Goal: Information Seeking & Learning: Learn about a topic

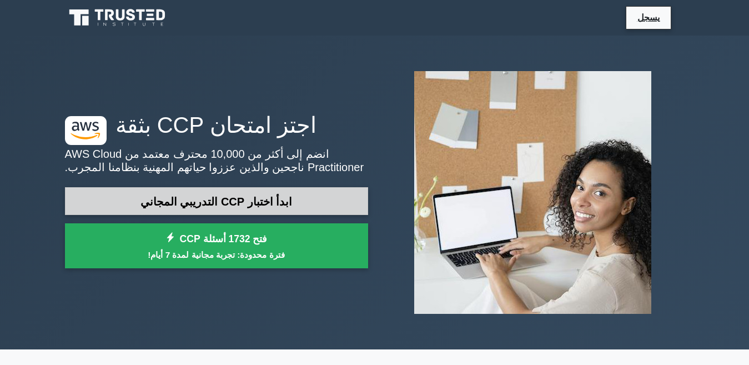
click at [274, 203] on font "ابدأ اختبار CCP التدريبي المجاني" at bounding box center [215, 201] width 151 height 12
click at [281, 208] on link "ابدأ اختبار CCP التدريبي المجاني" at bounding box center [216, 201] width 303 height 28
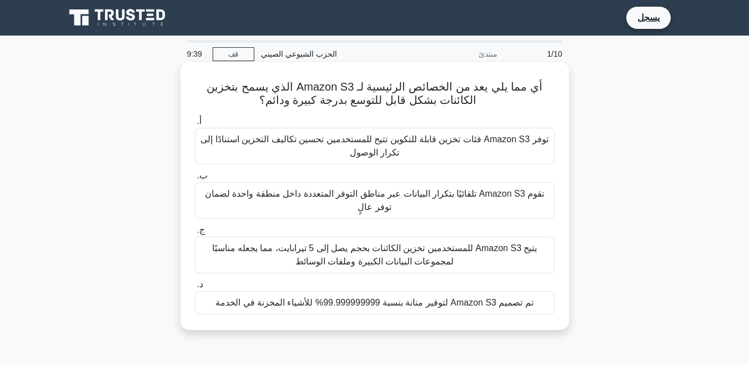
click at [280, 297] on font "تم تصميم Amazon S3 لتوفير متانة بنسبة 99.999999999% للأشياء المخزنة في الخدمة" at bounding box center [374, 301] width 318 height 9
click at [195, 281] on input "د. تم تصميم Amazon S3 لتوفير متانة بنسبة 99.999999999% للأشياء المخزنة في الخدمة" at bounding box center [195, 284] width 0 height 7
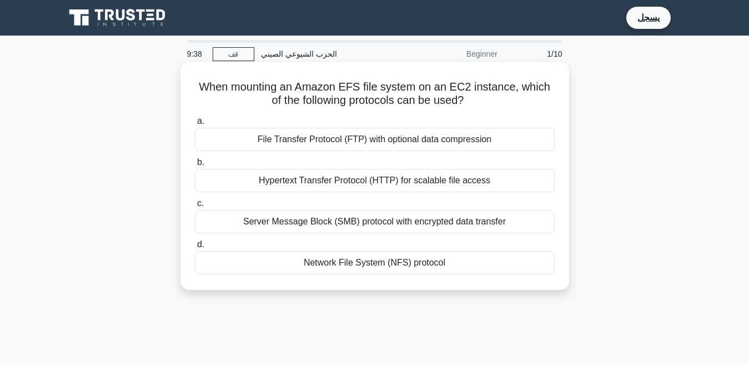
click at [280, 275] on div "a. File Transfer Protocol (FTP) with optional data compression b. Hypertext Tra…" at bounding box center [374, 194] width 373 height 164
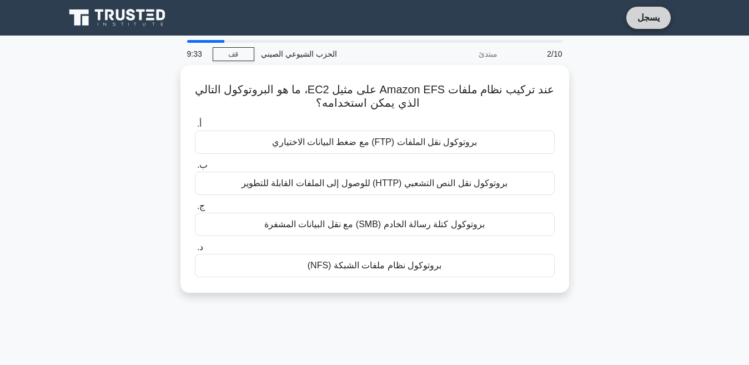
click at [656, 21] on font "يسجل" at bounding box center [648, 17] width 22 height 9
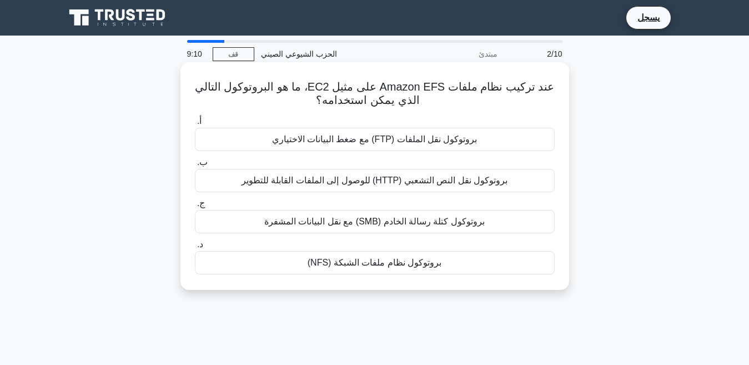
click at [300, 138] on font "بروتوكول نقل الملفات (FTP) مع ضغط البيانات الاختياري" at bounding box center [374, 138] width 205 height 9
click at [195, 125] on input "أ. بروتوكول نقل الملفات (FTP) مع ضغط البيانات الاختياري" at bounding box center [195, 121] width 0 height 7
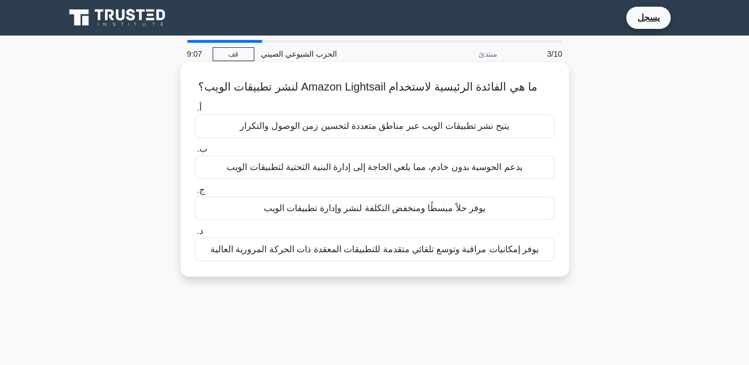
click at [301, 130] on font "يتيح نشر تطبيقات الويب عبر مناطق متعددة لتحسين زمن الوصول والتكرار" at bounding box center [374, 125] width 269 height 9
click at [195, 112] on input "أ. يتيح نشر تطبيقات الويب عبر مناطق متعددة لتحسين زمن الوصول والتكرار" at bounding box center [195, 107] width 0 height 7
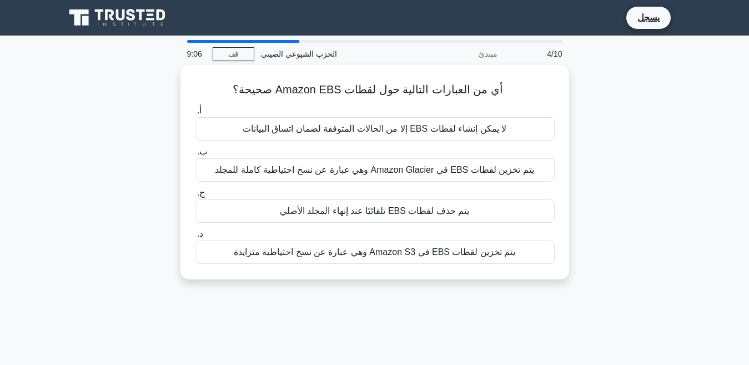
click at [301, 132] on font "لا يمكن إنشاء لقطات EBS إلا من الحالات المتوقفة لضمان اتساق البيانات" at bounding box center [375, 128] width 264 height 9
click at [195, 114] on input "أ. لا يمكن إنشاء لقطات EBS إلا من الحالات المتوقفة لضمان اتساق البيانات" at bounding box center [195, 110] width 0 height 7
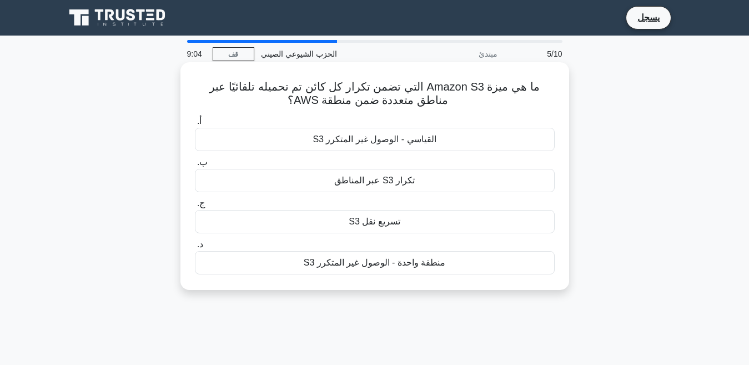
click at [301, 138] on div "S3 القياسي - الوصول غير المتكرر" at bounding box center [375, 139] width 360 height 23
click at [195, 125] on input "أ. S3 القياسي - الوصول غير المتكرر" at bounding box center [195, 121] width 0 height 7
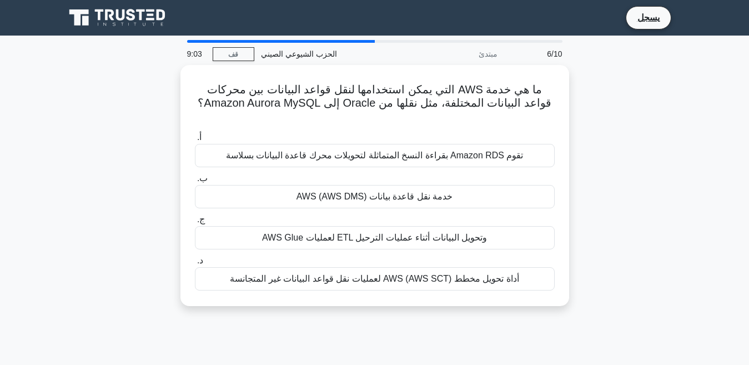
click at [301, 150] on font "تقوم Amazon RDS بقراءة النسخ المتماثلة لتحويلات محرك قاعدة البيانات بسلاسة" at bounding box center [374, 154] width 297 height 9
click at [195, 138] on input "أ. تقوم Amazon RDS بقراءة النسخ المتماثلة لتحويلات محرك قاعدة البيانات بسلاسة" at bounding box center [195, 137] width 0 height 7
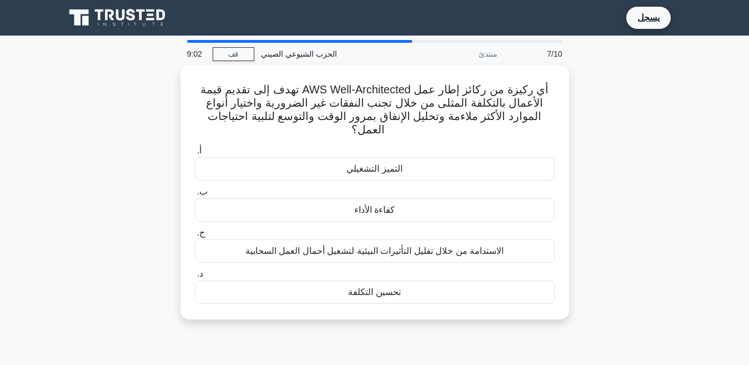
click at [301, 144] on label "أ. التميز التشغيلي" at bounding box center [375, 162] width 360 height 37
click at [195, 147] on input "أ. التميز التشغيلي" at bounding box center [195, 150] width 0 height 7
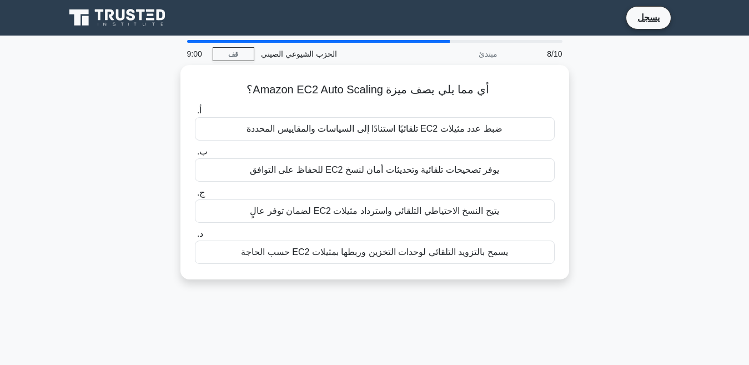
click at [301, 138] on div "ضبط عدد مثيلات EC2 تلقائيًا استنادًا إلى السياسات والمقاييس المحددة" at bounding box center [375, 128] width 360 height 23
click at [195, 114] on input "أ. ضبط عدد مثيلات EC2 تلقائيًا استنادًا إلى السياسات والمقاييس المحددة" at bounding box center [195, 110] width 0 height 7
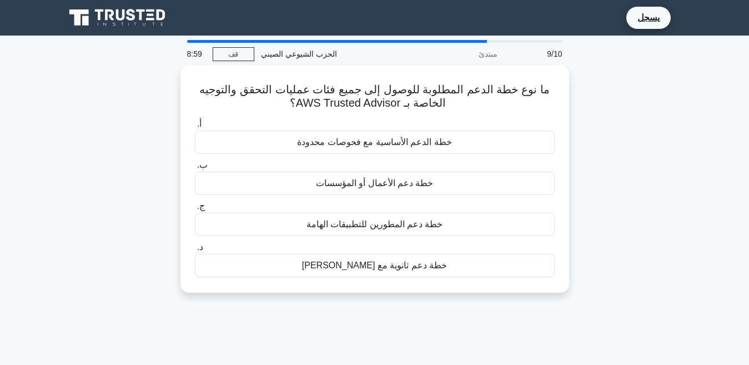
click at [301, 138] on div "خطة الدعم الأساسية مع فحوصات محدودة" at bounding box center [375, 141] width 360 height 23
click at [195, 128] on input "أ. خطة الدعم الأساسية مع فحوصات محدودة" at bounding box center [195, 123] width 0 height 7
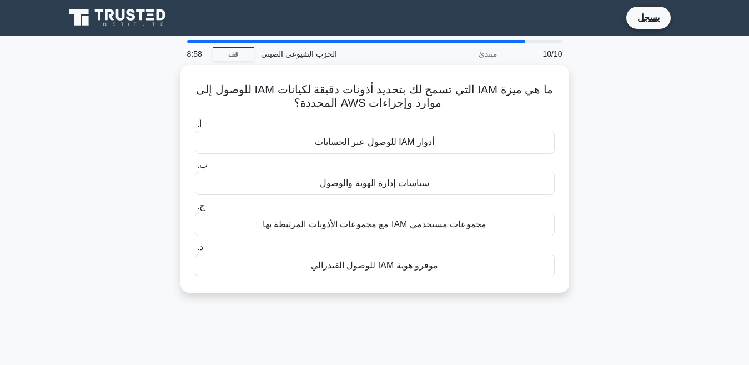
click at [301, 138] on div "أدوار IAM للوصول عبر الحسابات" at bounding box center [375, 141] width 360 height 23
click at [195, 128] on input "أ. أدوار IAM للوصول عبر الحسابات" at bounding box center [195, 123] width 0 height 7
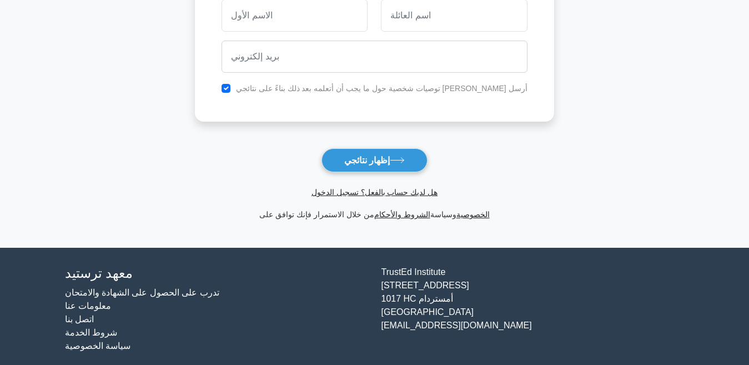
scroll to position [194, 0]
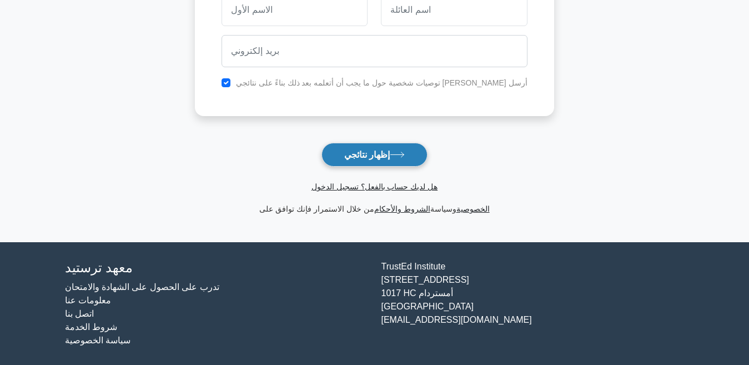
click at [409, 163] on button "إظهار نتائجي" at bounding box center [374, 155] width 106 height 24
